Goal: Task Accomplishment & Management: Use online tool/utility

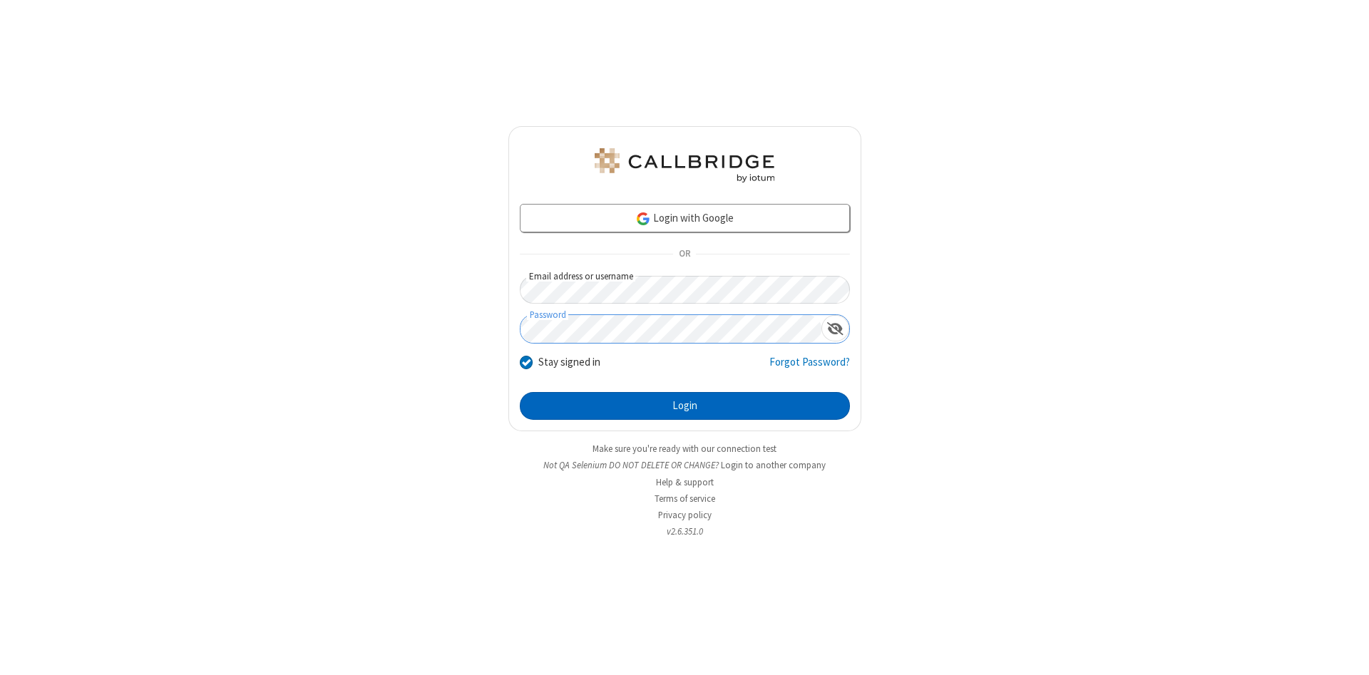
click at [685, 406] on button "Login" at bounding box center [685, 406] width 330 height 29
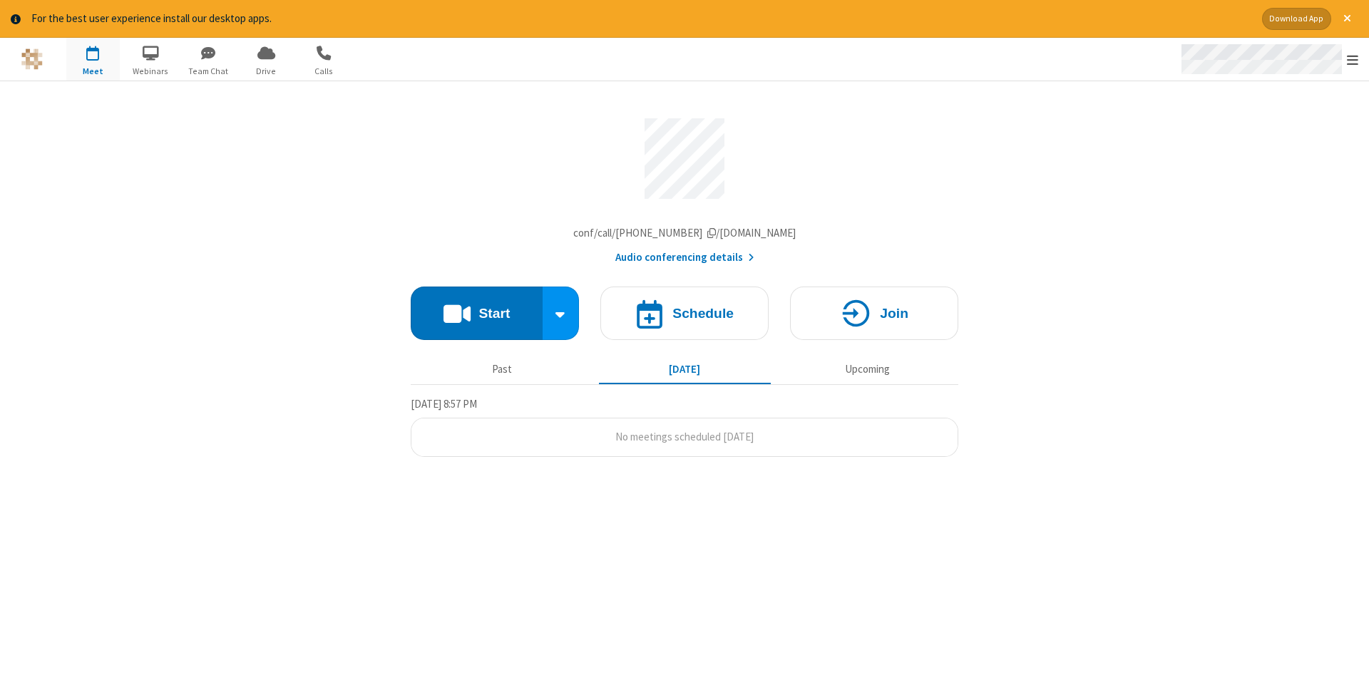
click at [1353, 60] on span "Open menu" at bounding box center [1352, 60] width 11 height 14
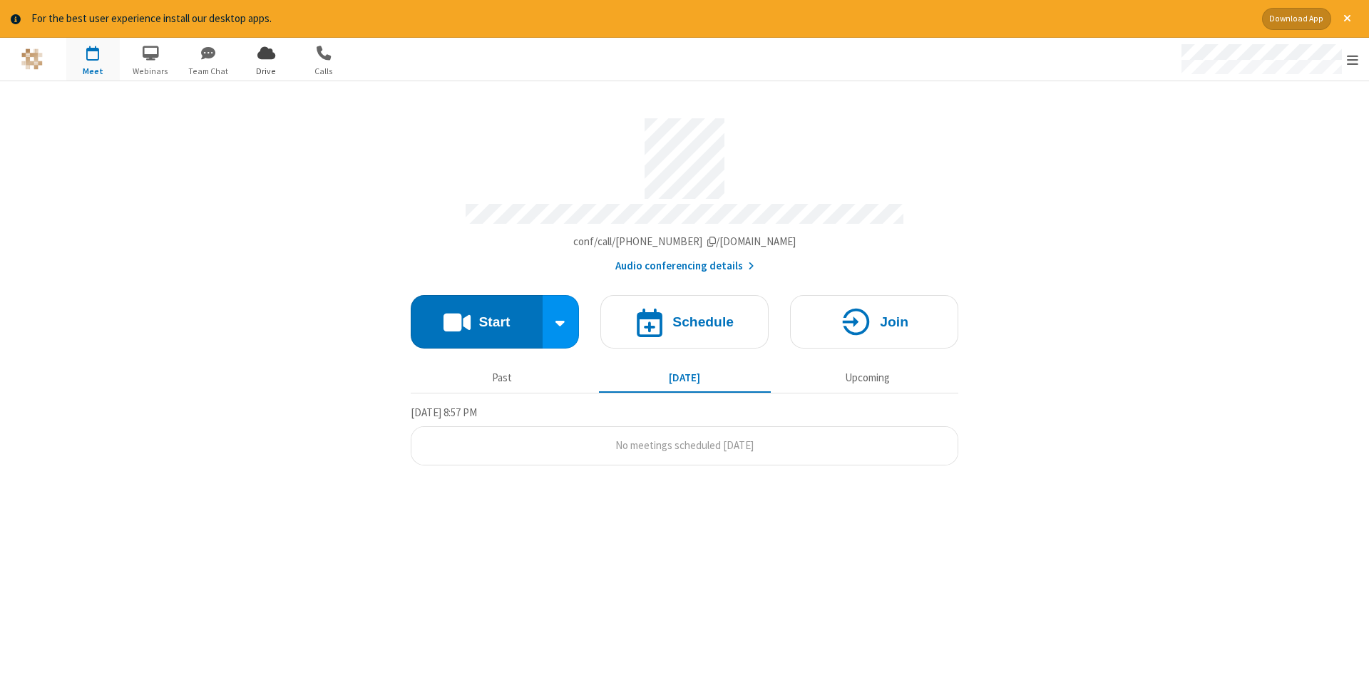
click at [266, 71] on span "Drive" at bounding box center [266, 71] width 53 height 13
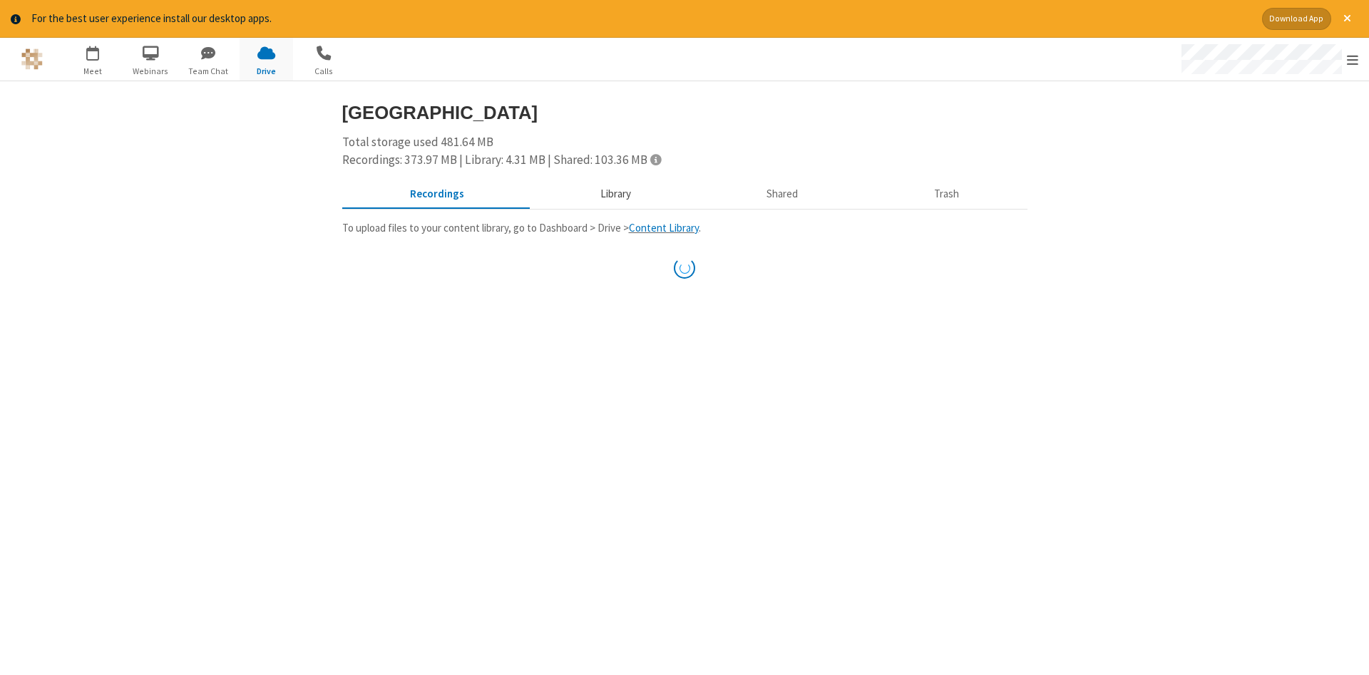
click at [613, 193] on button "Library" at bounding box center [615, 193] width 167 height 27
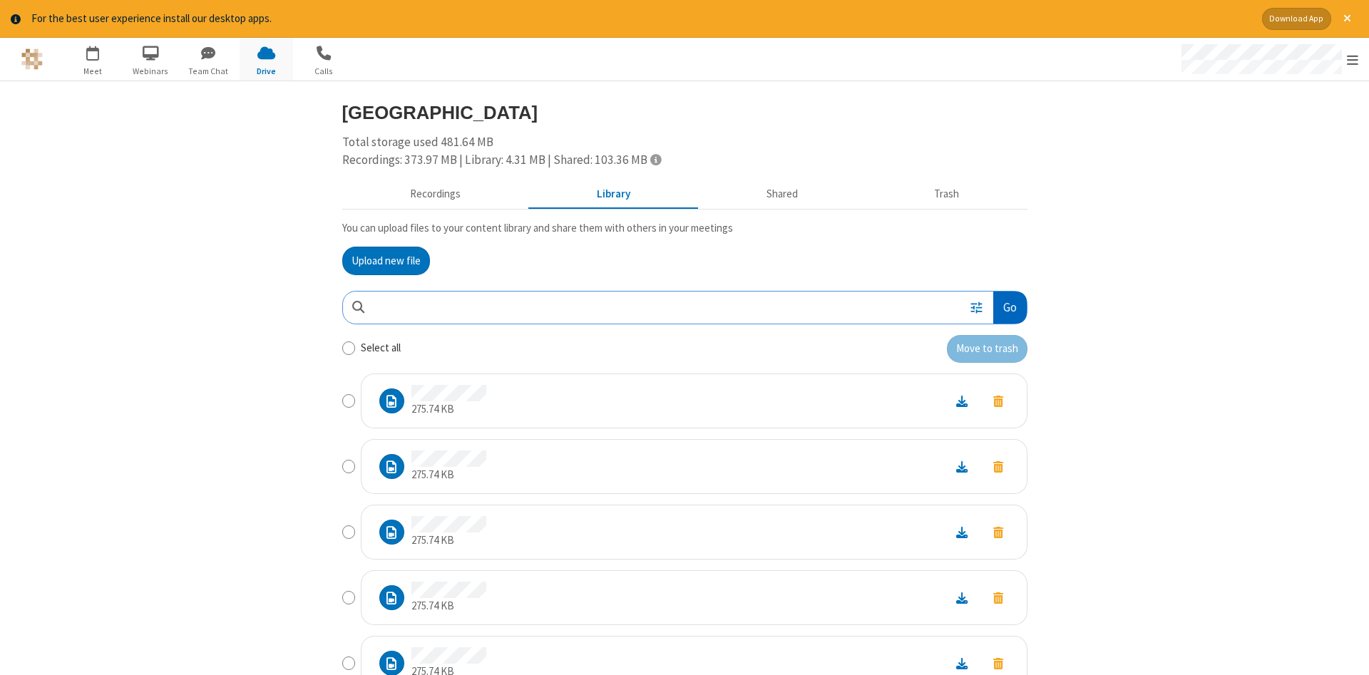
click at [1009, 307] on button "Go" at bounding box center [1009, 308] width 33 height 32
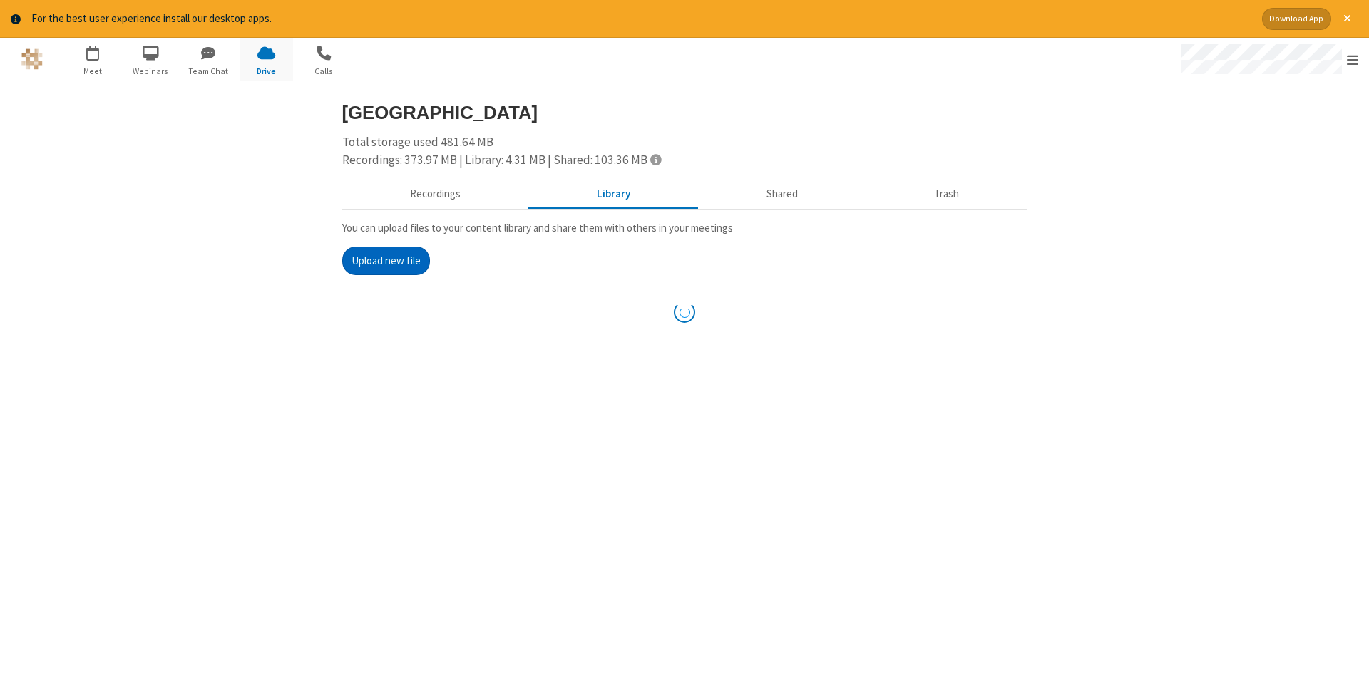
click at [386, 260] on button "Upload new file" at bounding box center [386, 261] width 88 height 29
